Goal: Task Accomplishment & Management: Use online tool/utility

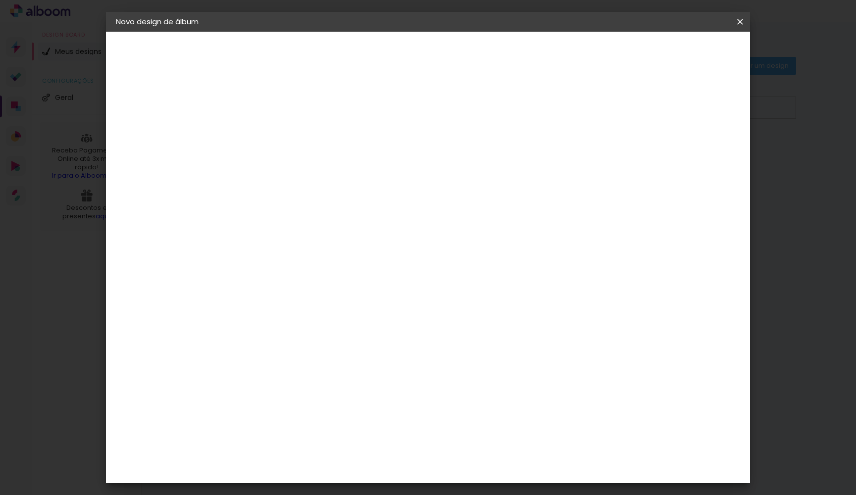
type input "á espera de [PERSON_NAME]"
type paper-input "á espera de [PERSON_NAME]"
click at [0, 0] on slot "Avançar" at bounding box center [0, 0] width 0 height 0
click at [353, 182] on input at bounding box center [303, 188] width 100 height 12
type input "mati"
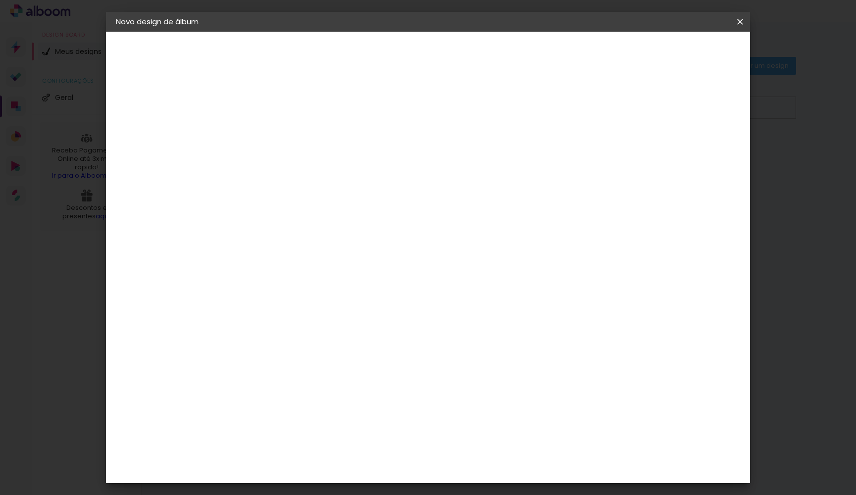
type paper-input "mati"
click at [332, 223] on div "Matias Encadernações" at bounding box center [301, 226] width 61 height 16
click at [0, 0] on slot "Avançar" at bounding box center [0, 0] width 0 height 0
click at [317, 166] on input "text" at bounding box center [297, 172] width 39 height 15
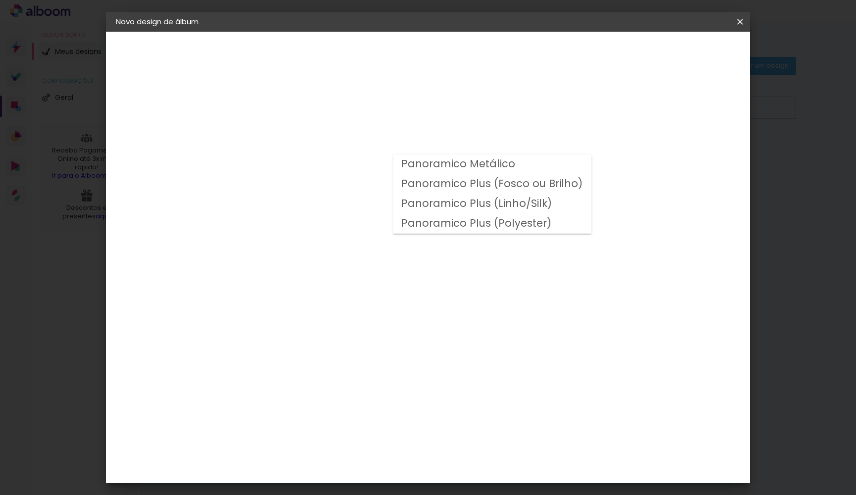
click at [0, 0] on slot "Panoramico Plus (Fosco ou Brilho)" at bounding box center [0, 0] width 0 height 0
type input "Panoramico Plus (Fosco ou Brilho)"
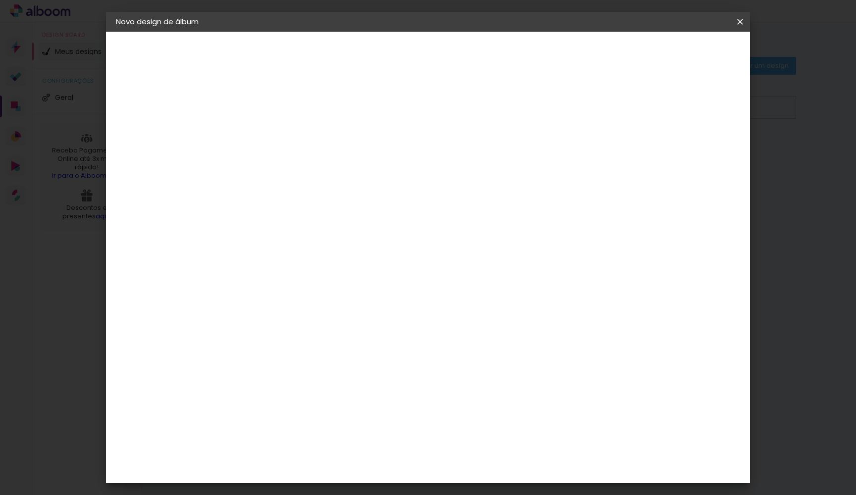
scroll to position [366, 0]
click at [345, 334] on span "20 × 20" at bounding box center [322, 347] width 46 height 26
click at [0, 0] on slot "Avançar" at bounding box center [0, 0] width 0 height 0
click at [661, 106] on div "Mostrar sangria" at bounding box center [655, 107] width 66 height 12
type paper-checkbox "on"
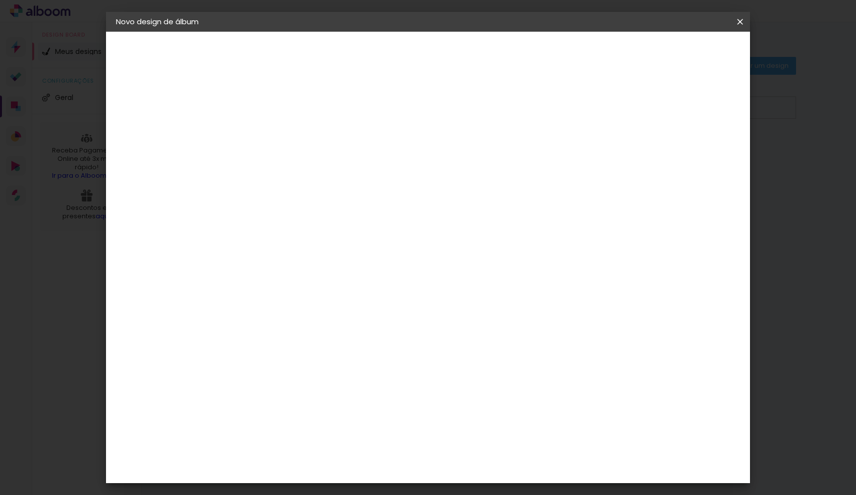
click at [678, 55] on span "Iniciar design" at bounding box center [655, 52] width 45 height 7
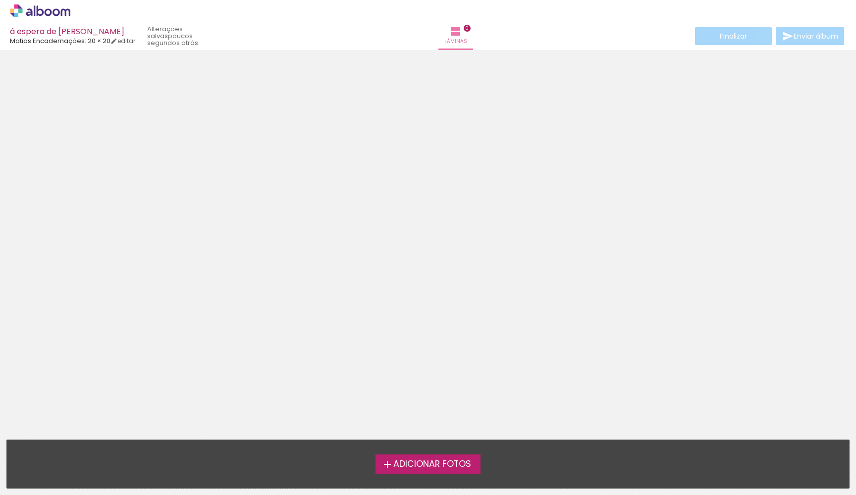
click at [428, 464] on span "Adicionar Fotos" at bounding box center [432, 464] width 78 height 9
click at [0, 0] on input "file" at bounding box center [0, 0] width 0 height 0
click at [616, 113] on div at bounding box center [428, 232] width 856 height 357
click at [426, 468] on span "Adicionar Fotos" at bounding box center [432, 464] width 78 height 9
click at [0, 0] on input "file" at bounding box center [0, 0] width 0 height 0
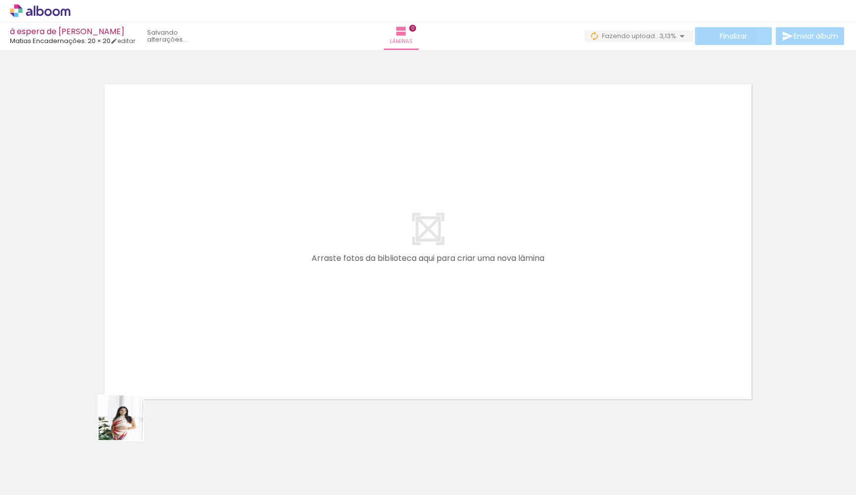
drag, startPoint x: 113, startPoint y: 470, endPoint x: 169, endPoint y: 355, distance: 127.6
click at [169, 355] on quentale-workspace at bounding box center [428, 247] width 856 height 495
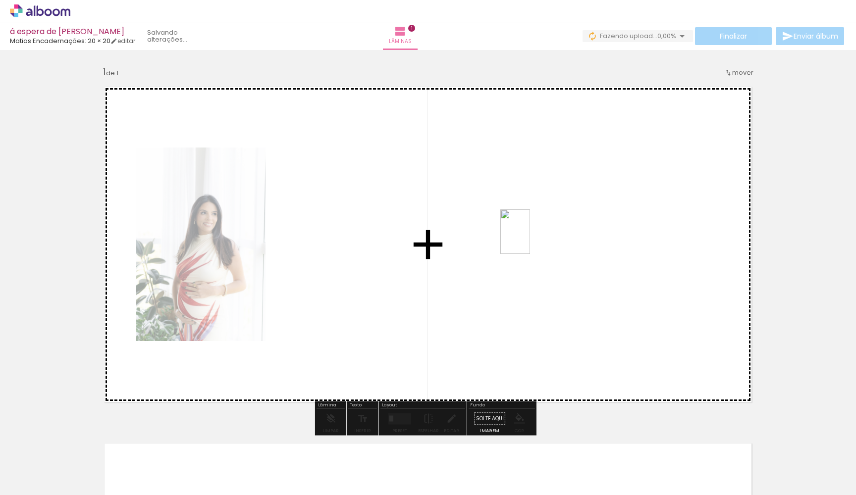
drag, startPoint x: 325, startPoint y: 466, endPoint x: 530, endPoint y: 239, distance: 305.8
click at [530, 239] on quentale-workspace at bounding box center [428, 247] width 856 height 495
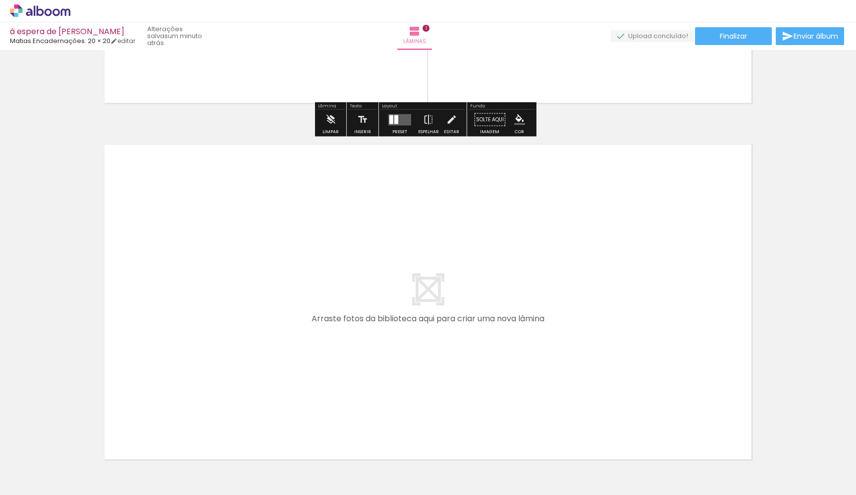
scroll to position [307, 0]
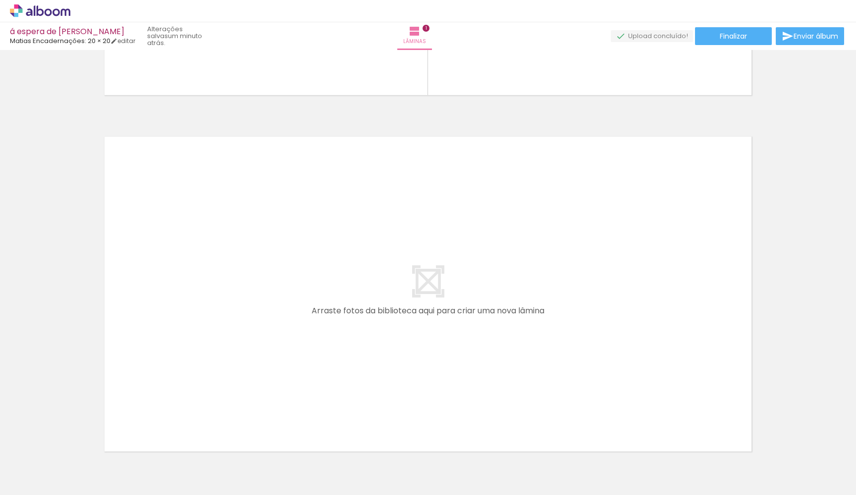
drag, startPoint x: 170, startPoint y: 472, endPoint x: 260, endPoint y: 357, distance: 145.5
click at [260, 357] on quentale-workspace at bounding box center [428, 247] width 856 height 495
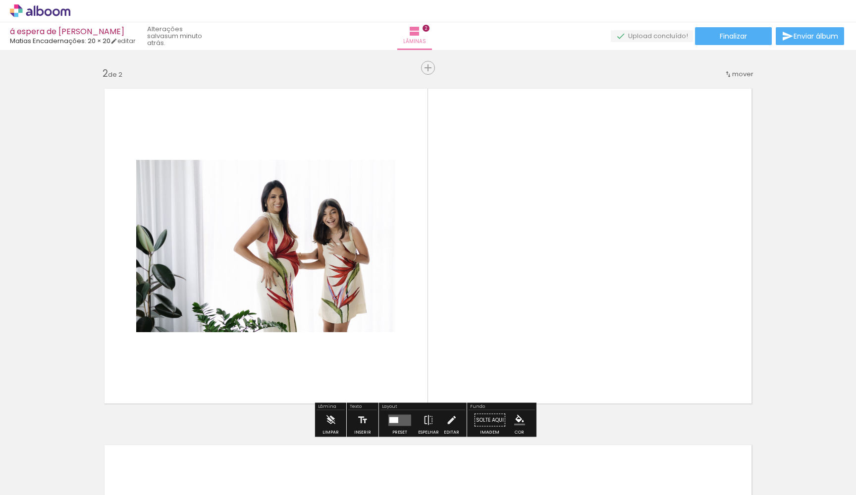
scroll to position [360, 0]
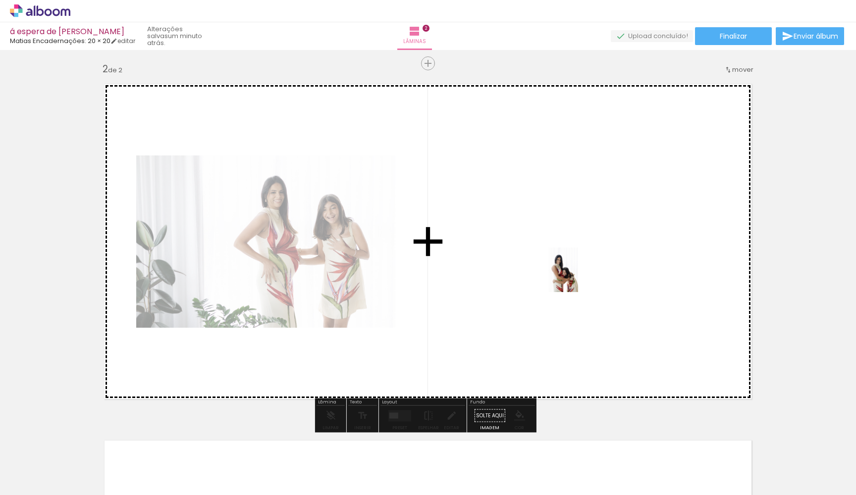
drag, startPoint x: 228, startPoint y: 460, endPoint x: 578, endPoint y: 277, distance: 395.3
click at [578, 277] on quentale-workspace at bounding box center [428, 247] width 856 height 495
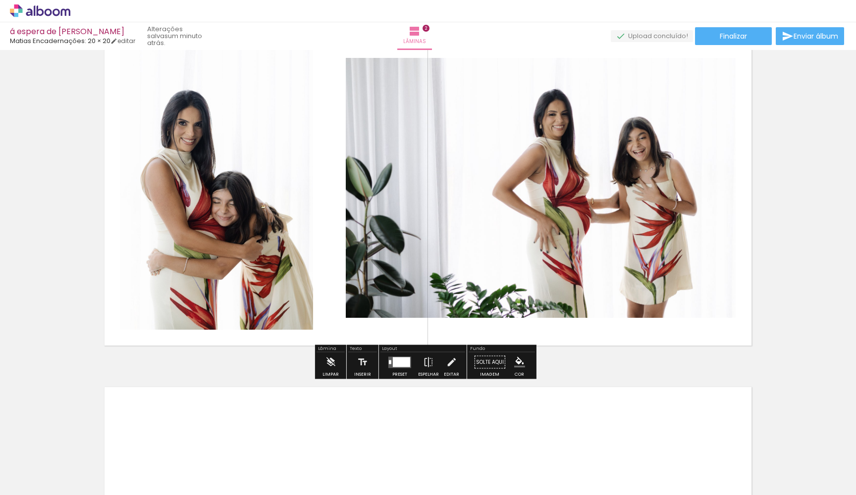
scroll to position [412, 0]
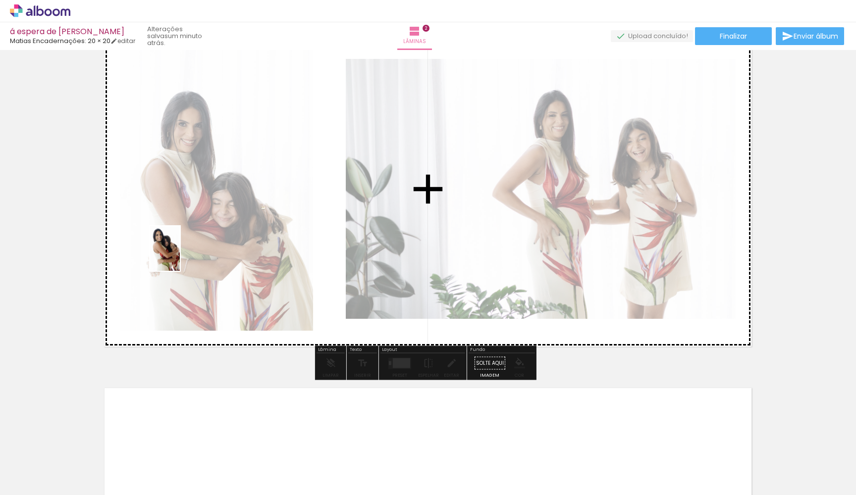
drag, startPoint x: 279, startPoint y: 467, endPoint x: 149, endPoint y: 250, distance: 252.7
click at [149, 250] on quentale-workspace at bounding box center [428, 247] width 856 height 495
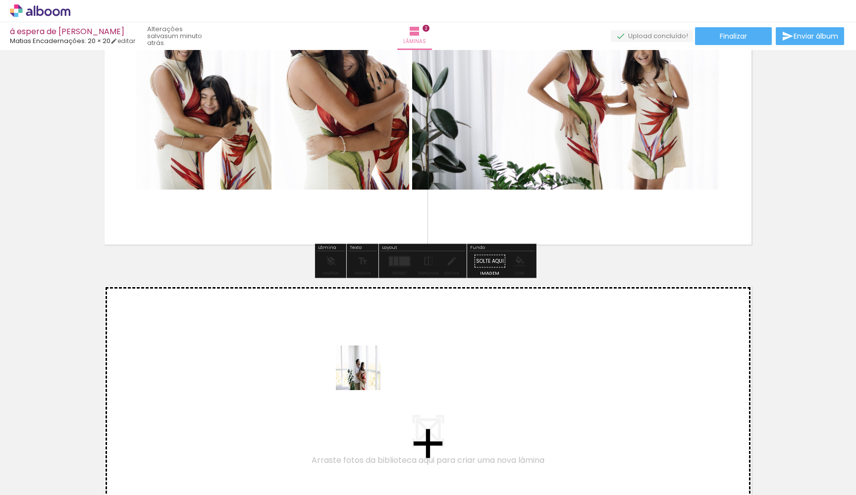
drag, startPoint x: 380, startPoint y: 481, endPoint x: 362, endPoint y: 357, distance: 125.3
click at [362, 357] on quentale-workspace at bounding box center [428, 247] width 856 height 495
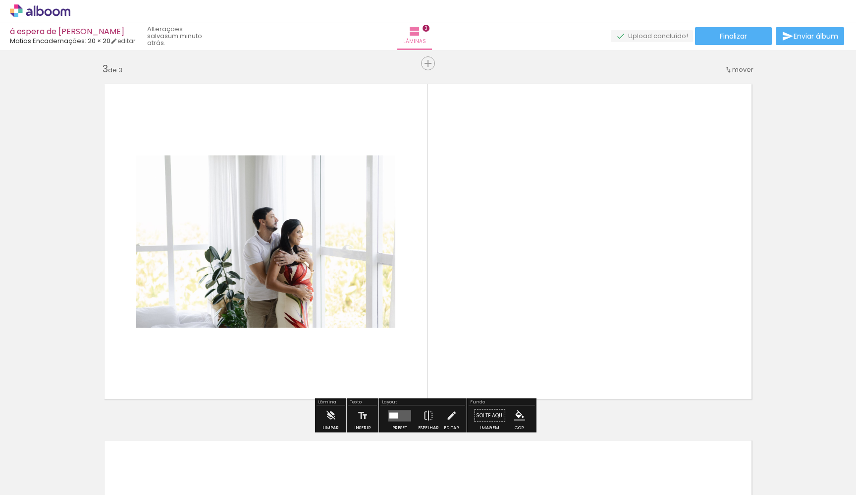
scroll to position [0, 0]
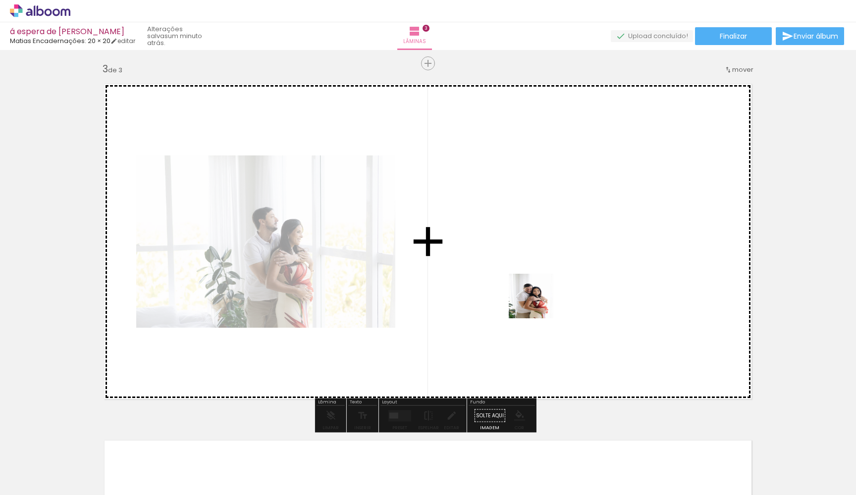
drag, startPoint x: 442, startPoint y: 472, endPoint x: 549, endPoint y: 286, distance: 214.2
click at [549, 286] on quentale-workspace at bounding box center [428, 247] width 856 height 495
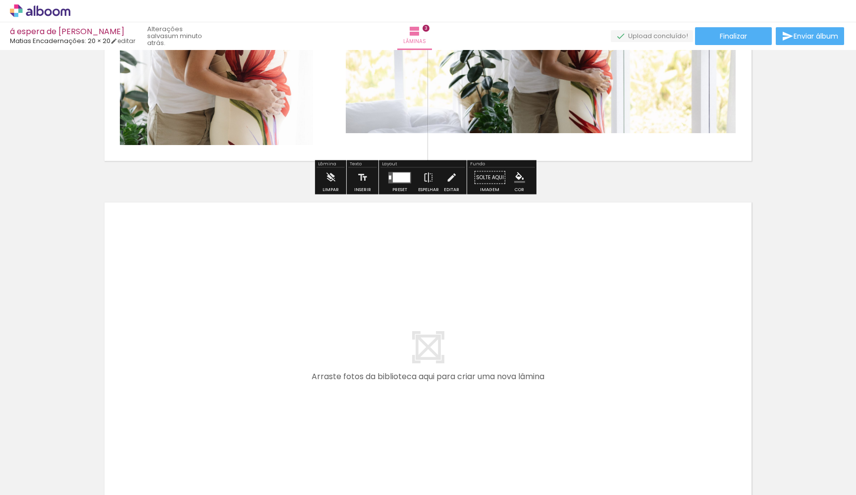
scroll to position [976, 0]
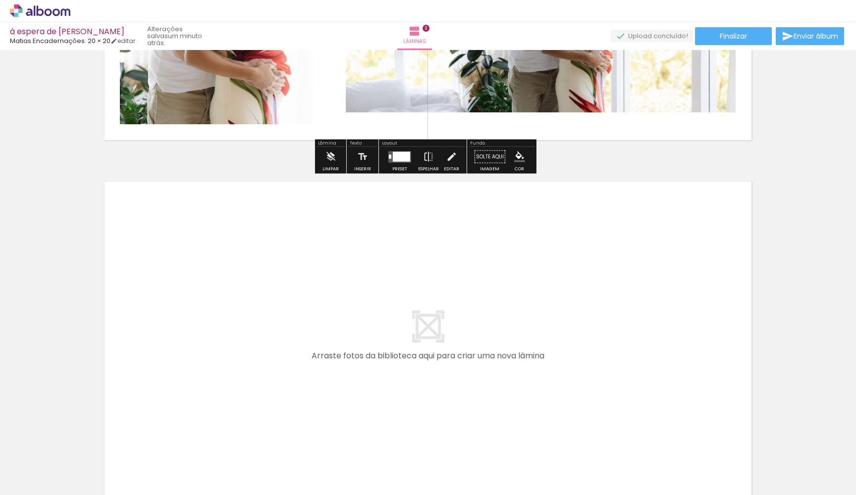
drag, startPoint x: 503, startPoint y: 467, endPoint x: 425, endPoint y: 432, distance: 85.4
click at [425, 432] on quentale-workspace at bounding box center [428, 247] width 856 height 495
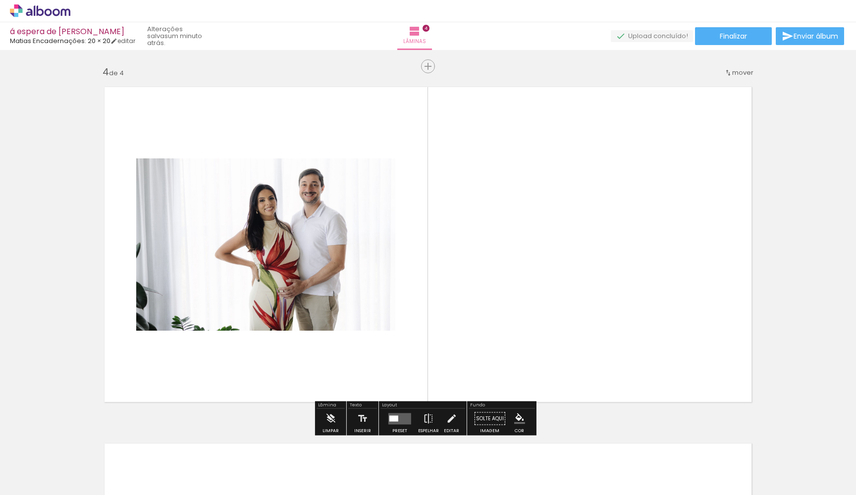
scroll to position [1073, 0]
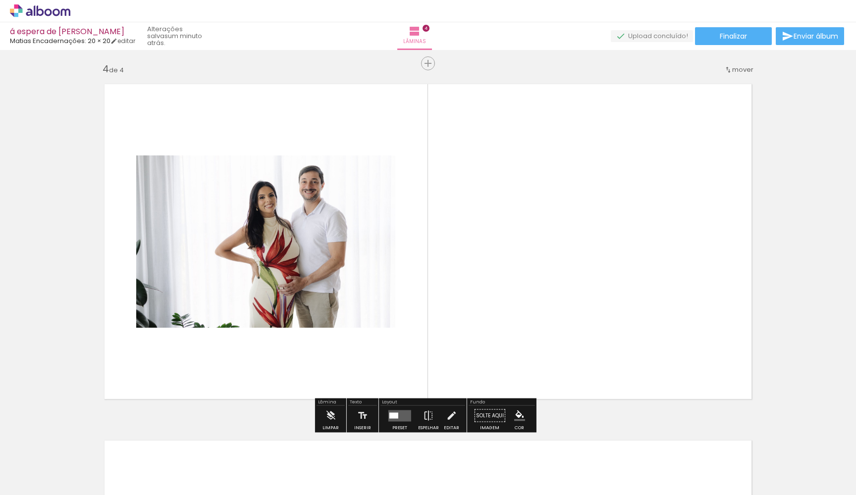
drag, startPoint x: 548, startPoint y: 466, endPoint x: 576, endPoint y: 321, distance: 147.7
click at [576, 321] on quentale-workspace at bounding box center [428, 247] width 856 height 495
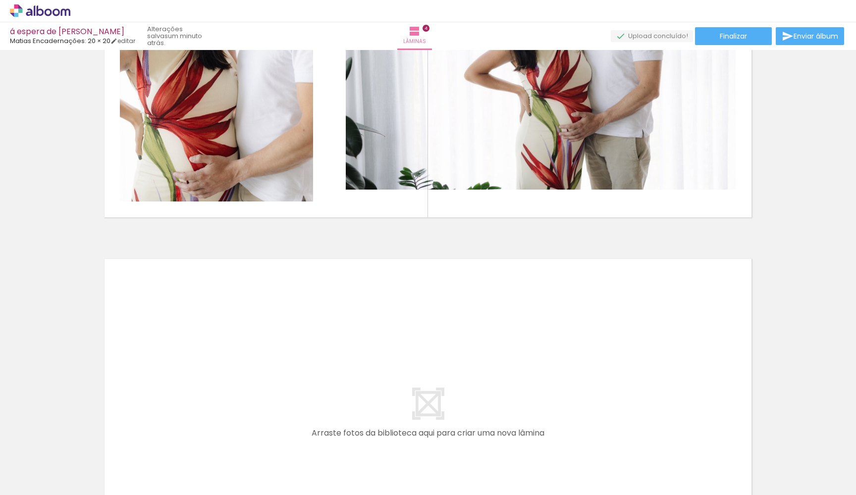
scroll to position [0, 273]
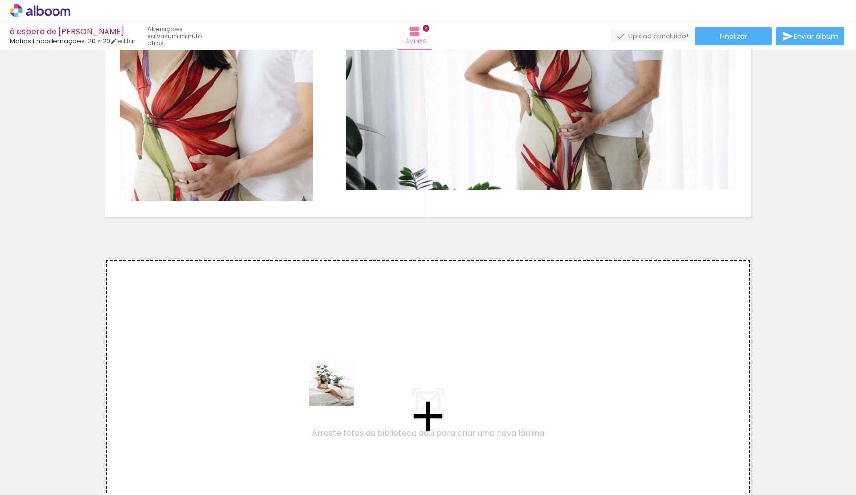
click at [339, 373] on quentale-workspace at bounding box center [428, 247] width 856 height 495
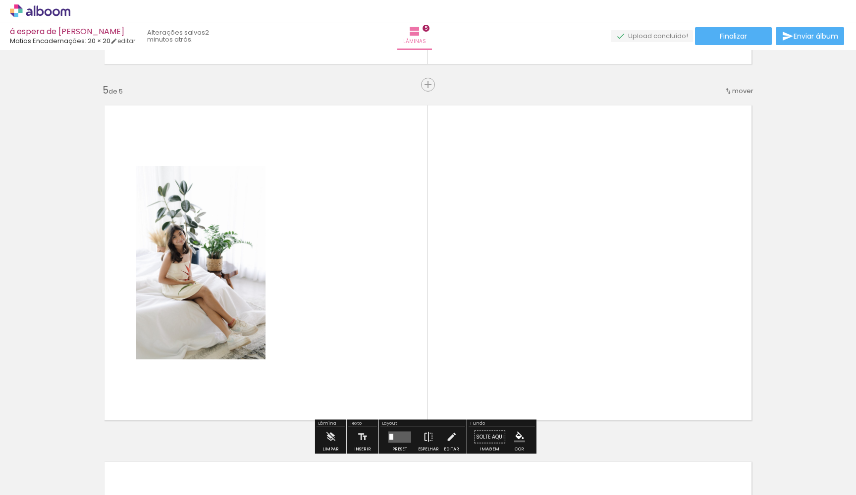
scroll to position [1430, 0]
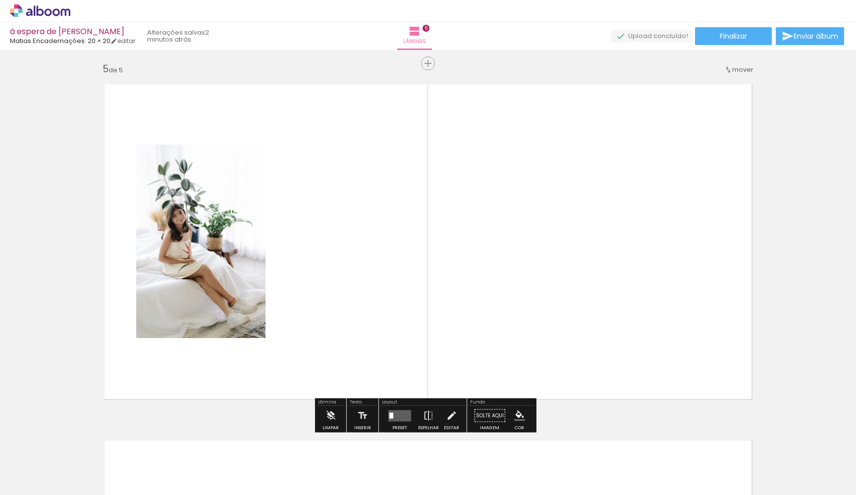
drag, startPoint x: 391, startPoint y: 458, endPoint x: 401, endPoint y: 336, distance: 121.8
click at [401, 336] on quentale-workspace at bounding box center [428, 247] width 856 height 495
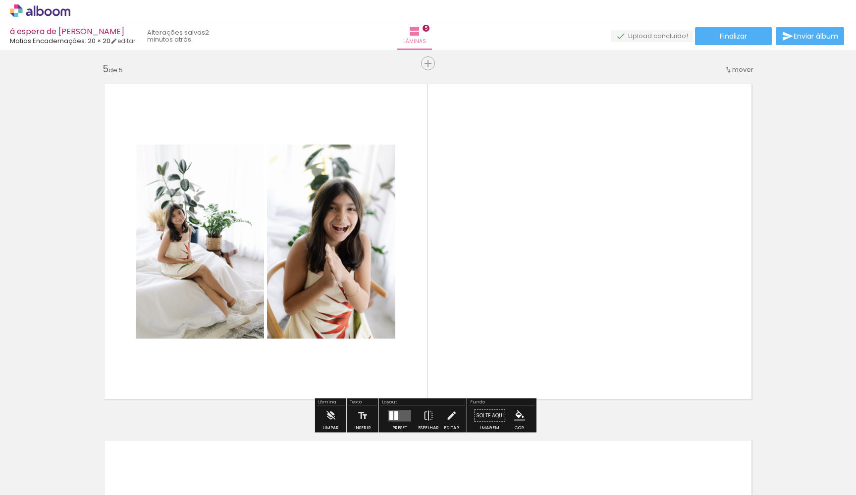
drag, startPoint x: 422, startPoint y: 477, endPoint x: 544, endPoint y: 289, distance: 223.7
click at [544, 289] on quentale-workspace at bounding box center [428, 247] width 856 height 495
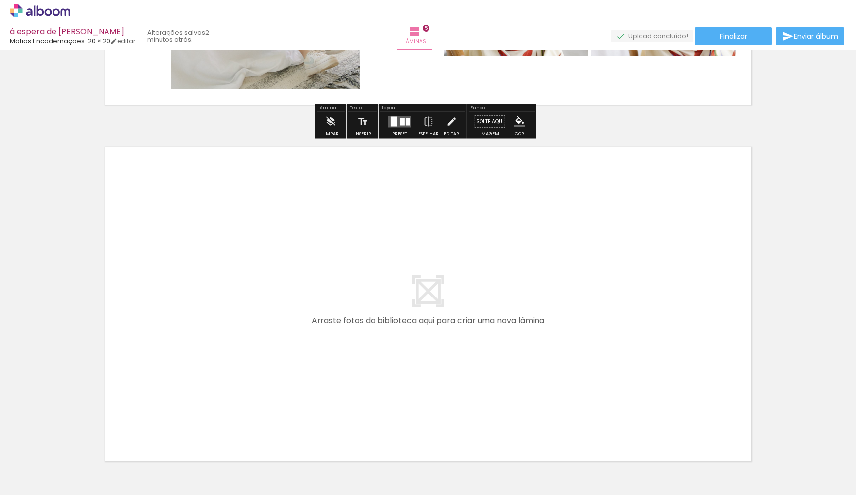
scroll to position [1731, 0]
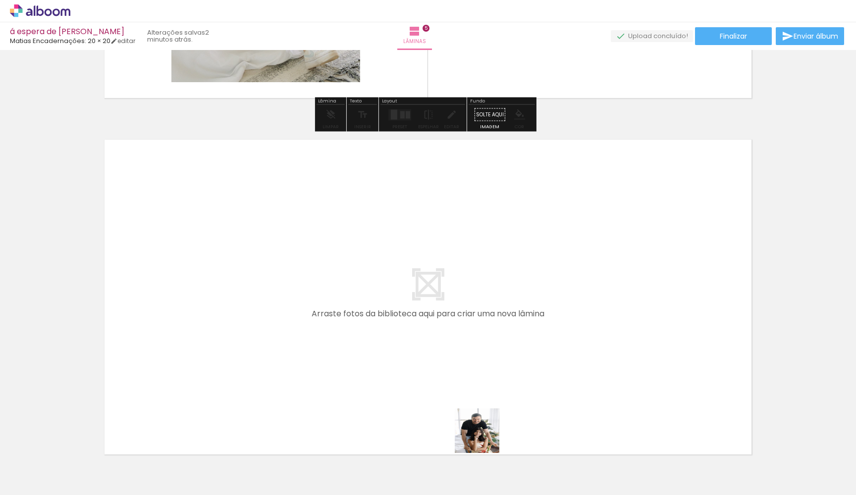
drag, startPoint x: 499, startPoint y: 465, endPoint x: 460, endPoint y: 390, distance: 84.9
click at [460, 390] on quentale-workspace at bounding box center [428, 247] width 856 height 495
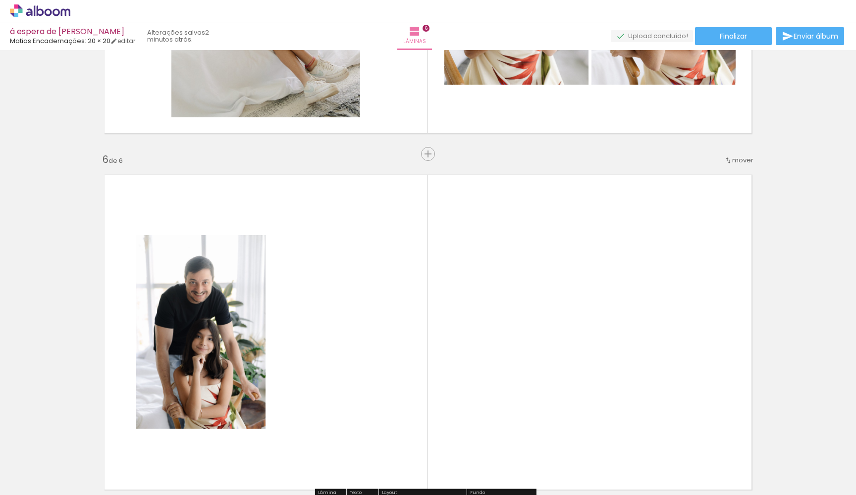
scroll to position [1606, 0]
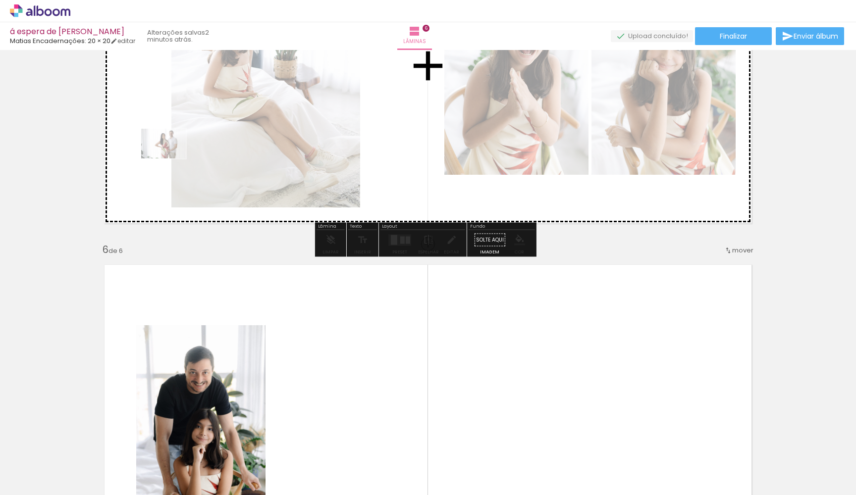
drag, startPoint x: 212, startPoint y: 451, endPoint x: 171, endPoint y: 159, distance: 295.2
click at [171, 159] on quentale-workspace at bounding box center [428, 247] width 856 height 495
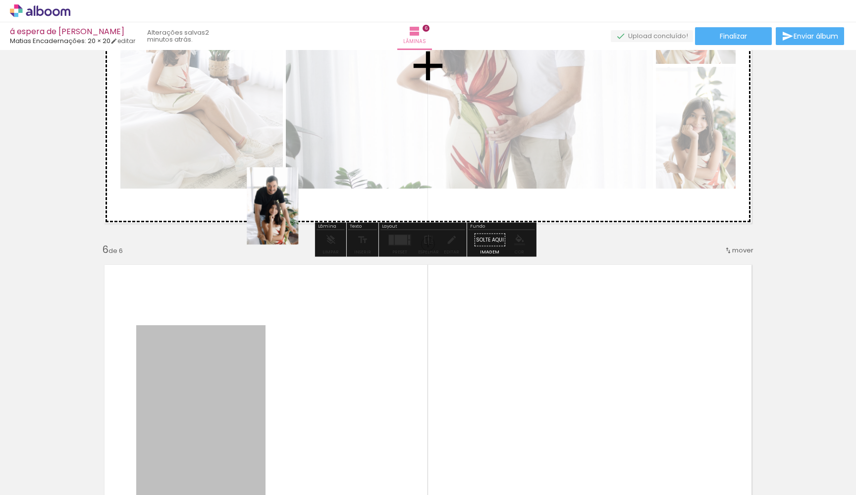
drag, startPoint x: 242, startPoint y: 339, endPoint x: 269, endPoint y: 206, distance: 135.4
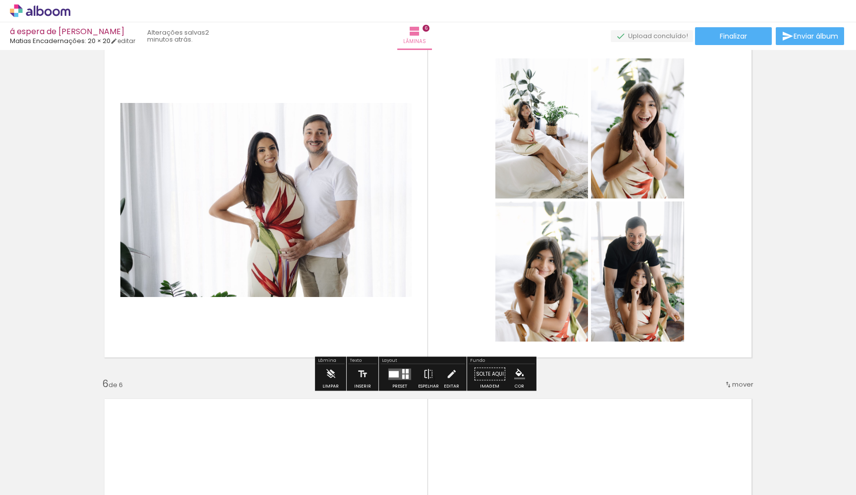
scroll to position [1472, 0]
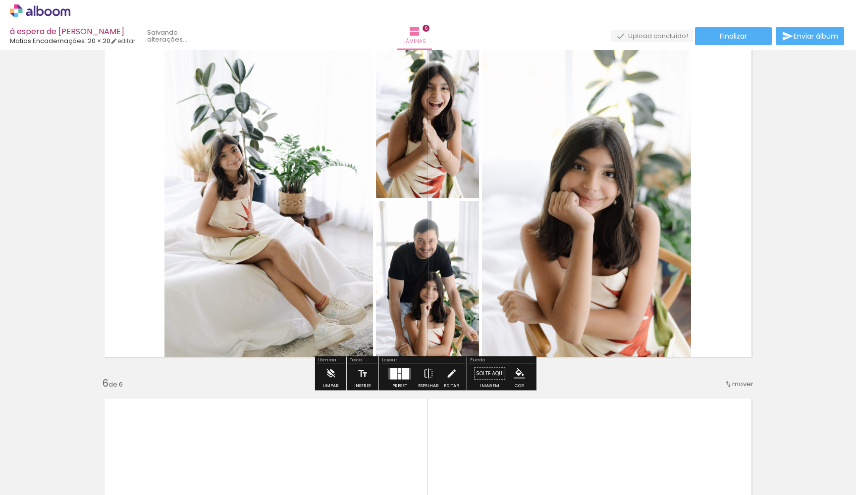
drag, startPoint x: 307, startPoint y: 234, endPoint x: 1, endPoint y: 226, distance: 306.3
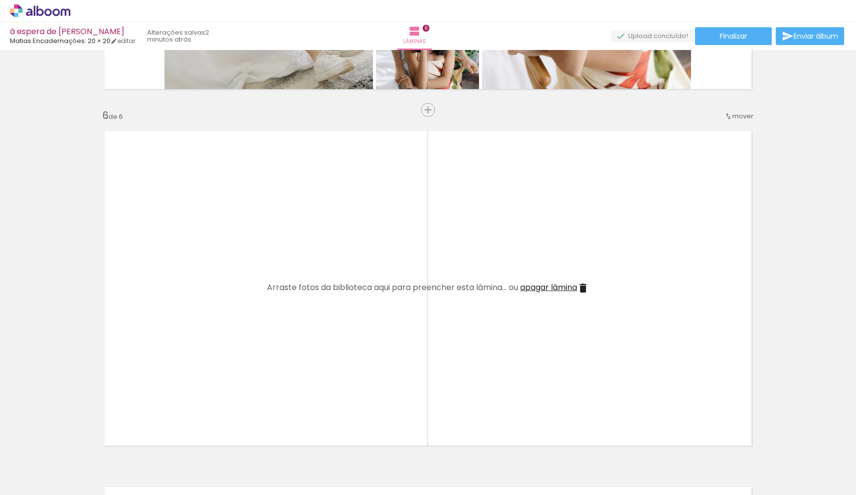
scroll to position [1740, 0]
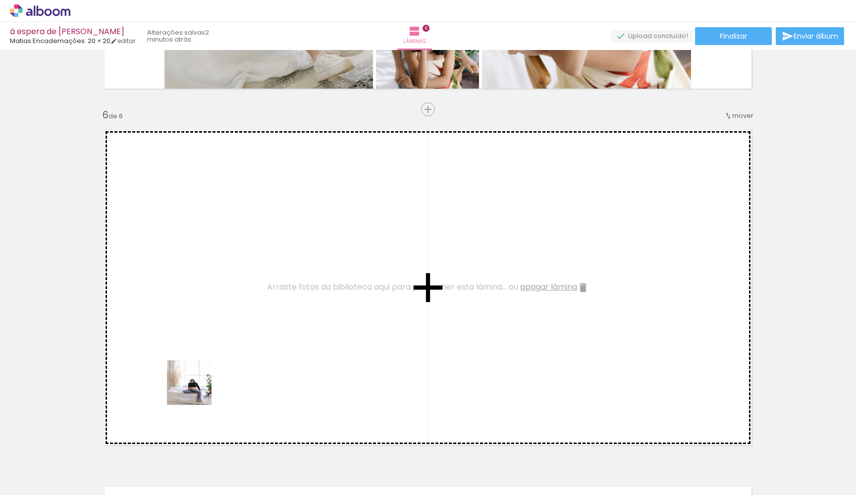
drag, startPoint x: 195, startPoint y: 473, endPoint x: 214, endPoint y: 345, distance: 129.2
click at [214, 345] on quentale-workspace at bounding box center [428, 247] width 856 height 495
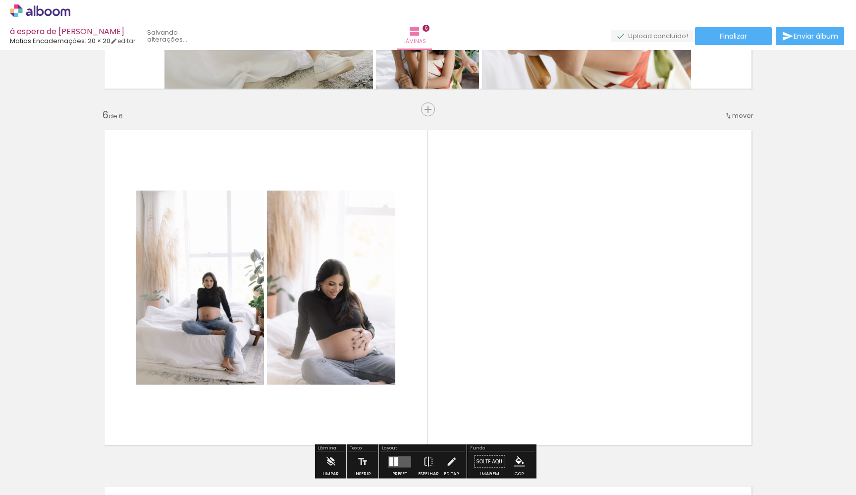
drag, startPoint x: 254, startPoint y: 467, endPoint x: 276, endPoint y: 310, distance: 158.6
click at [276, 310] on quentale-workspace at bounding box center [428, 247] width 856 height 495
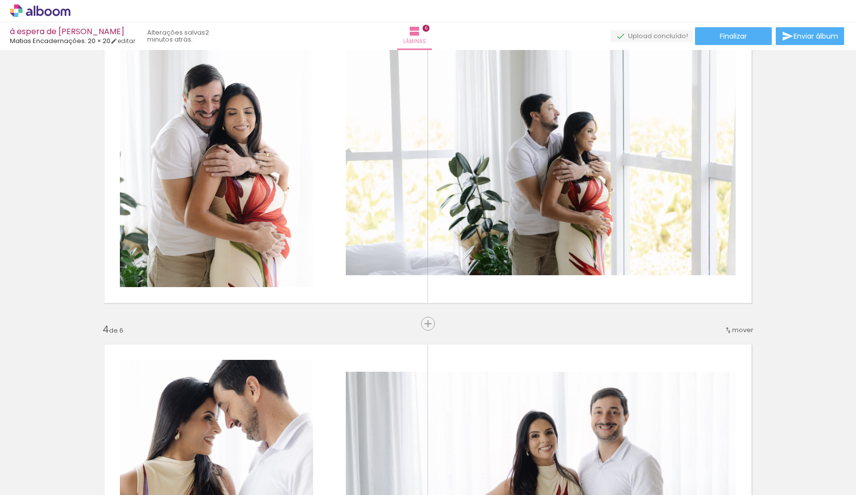
scroll to position [897, 0]
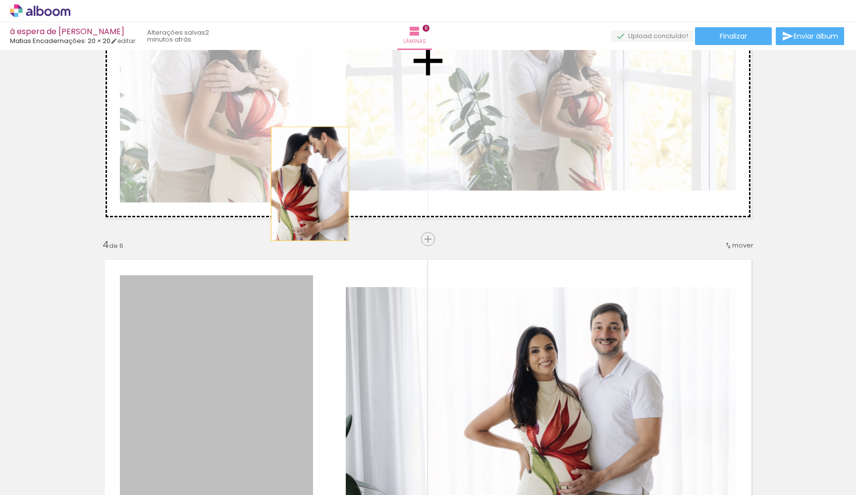
drag, startPoint x: 270, startPoint y: 350, endPoint x: 307, endPoint y: 175, distance: 179.3
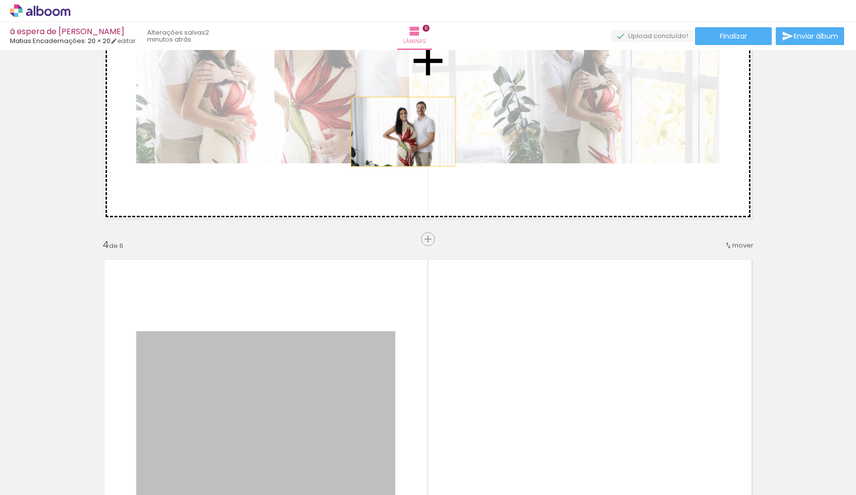
drag, startPoint x: 308, startPoint y: 374, endPoint x: 407, endPoint y: 118, distance: 274.4
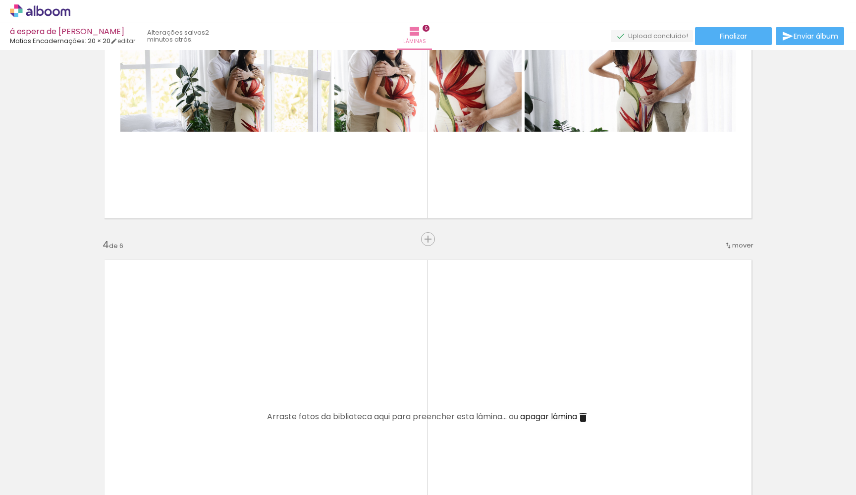
scroll to position [1129, 0]
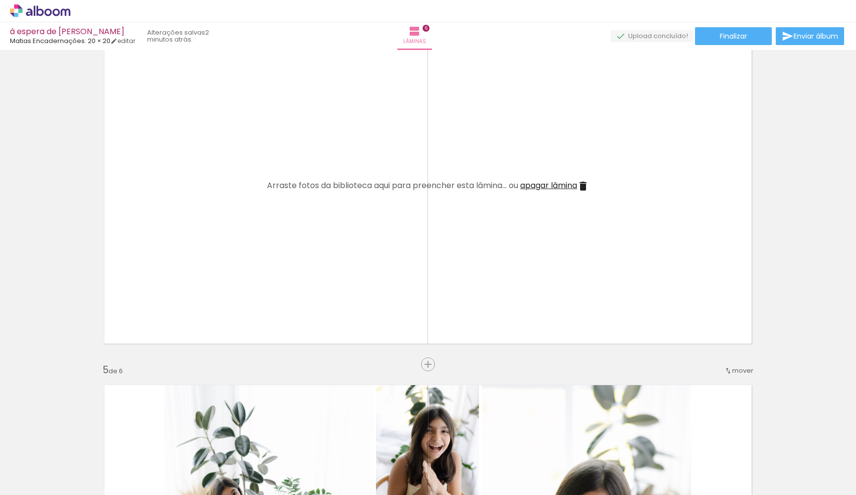
click at [586, 186] on iron-icon at bounding box center [583, 186] width 12 height 12
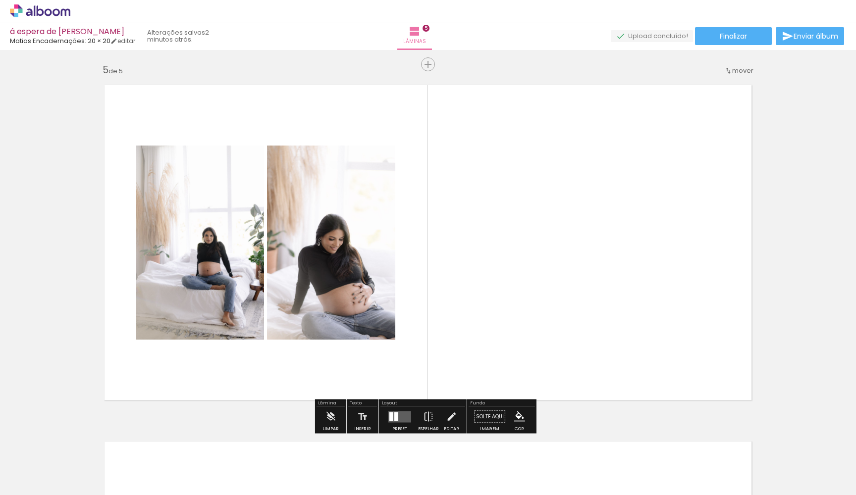
scroll to position [0, 629]
drag, startPoint x: 201, startPoint y: 468, endPoint x: 578, endPoint y: 242, distance: 439.5
click at [578, 242] on quentale-workspace at bounding box center [428, 247] width 856 height 495
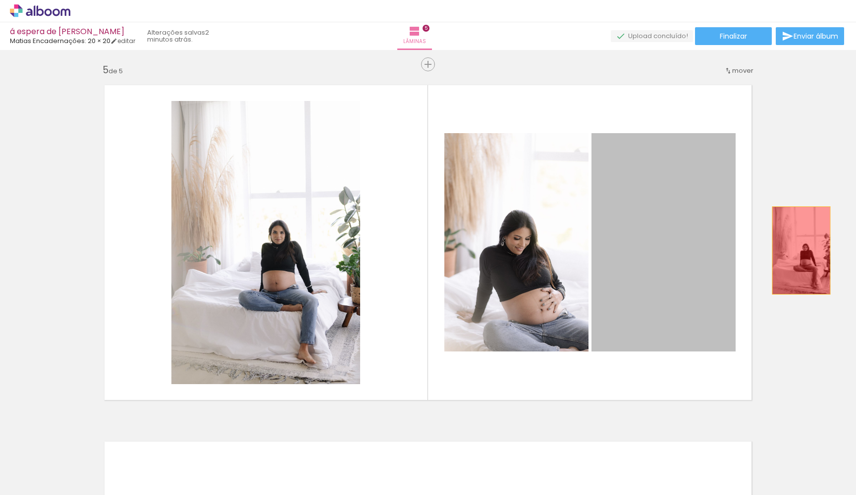
drag, startPoint x: 676, startPoint y: 248, endPoint x: 799, endPoint y: 250, distance: 122.4
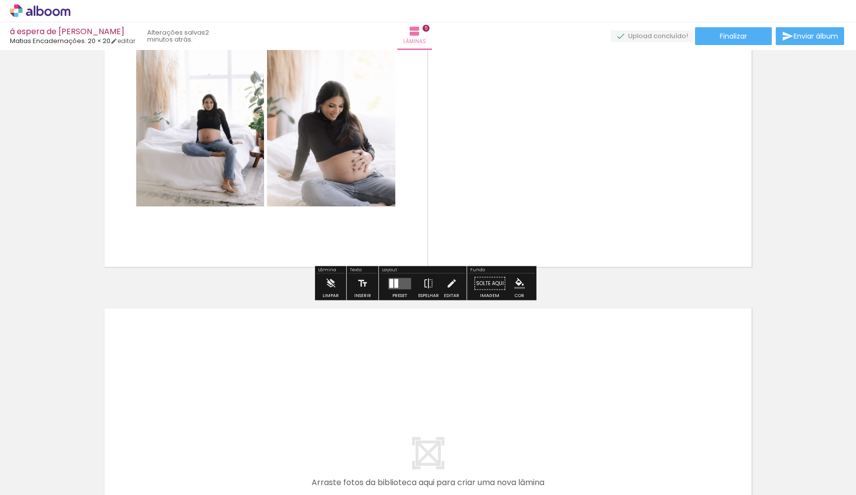
scroll to position [1762, 0]
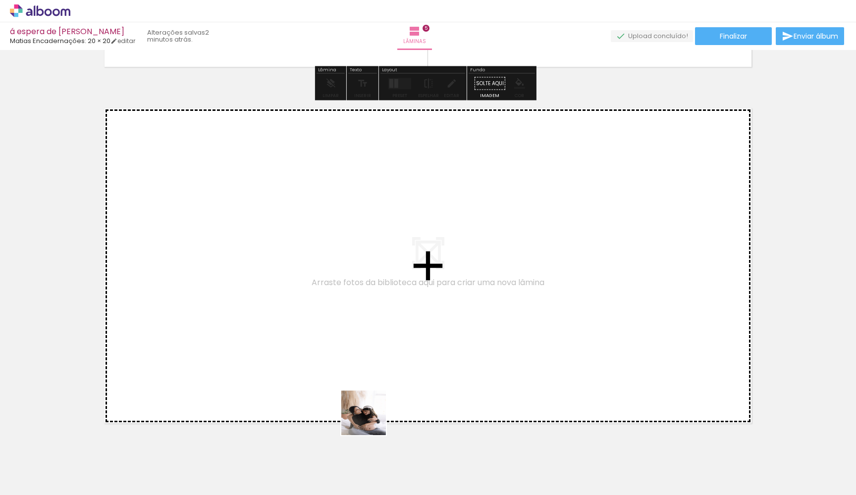
drag, startPoint x: 371, startPoint y: 421, endPoint x: 385, endPoint y: 329, distance: 92.8
click at [385, 329] on quentale-workspace at bounding box center [428, 247] width 856 height 495
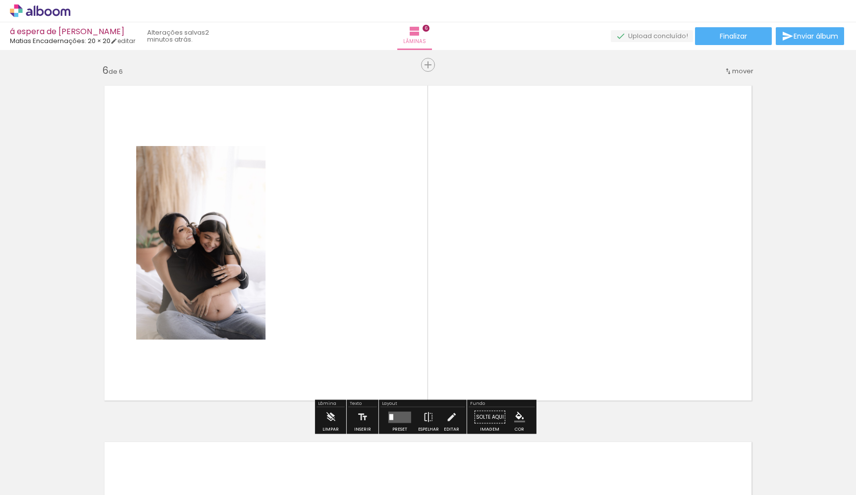
scroll to position [1787, 0]
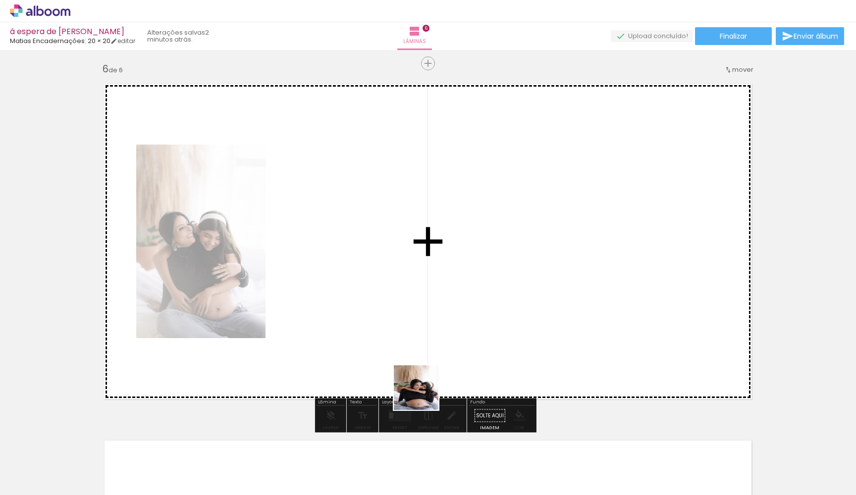
drag, startPoint x: 424, startPoint y: 456, endPoint x: 427, endPoint y: 293, distance: 163.5
click at [427, 293] on quentale-workspace at bounding box center [428, 247] width 856 height 495
